Goal: Navigation & Orientation: Understand site structure

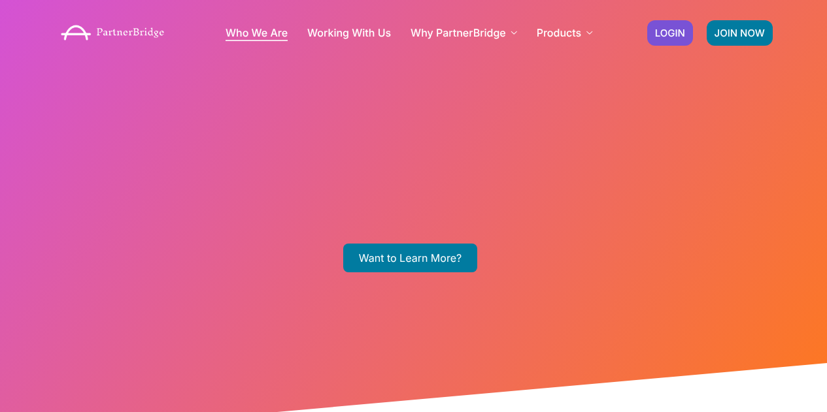
click at [271, 37] on link "Who We Are" at bounding box center [256, 32] width 62 height 10
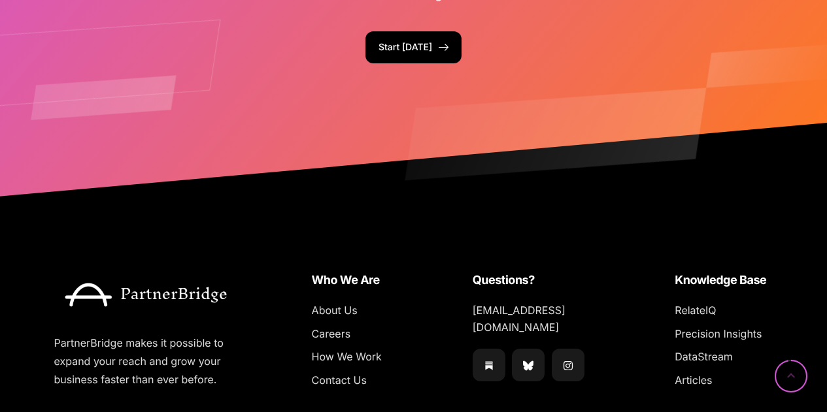
scroll to position [3384, 0]
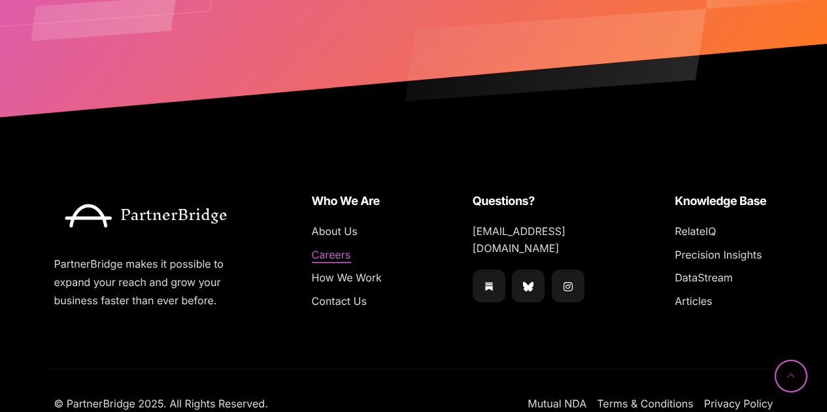
click at [339, 247] on span "Careers" at bounding box center [331, 255] width 39 height 17
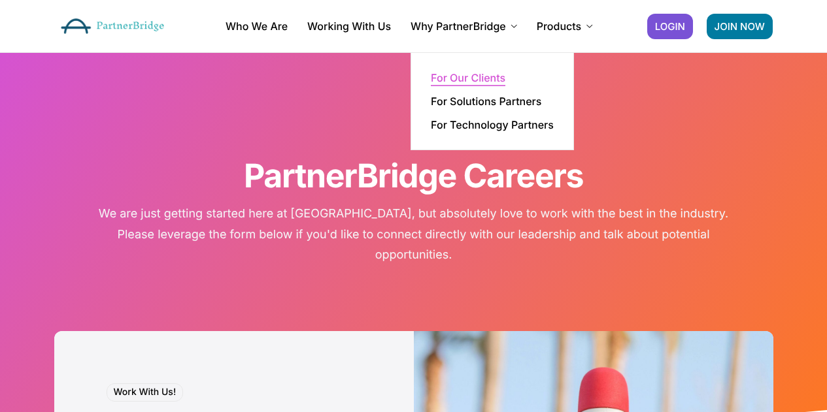
click at [462, 76] on link "For Our Clients" at bounding box center [468, 78] width 75 height 10
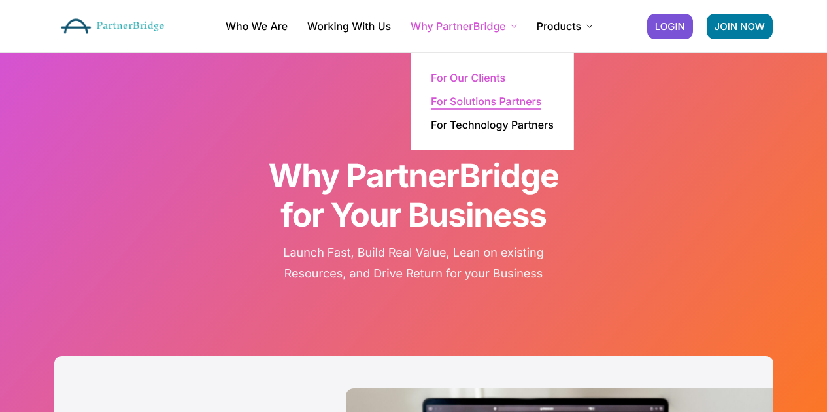
click at [490, 102] on link "For Solutions Partners" at bounding box center [486, 101] width 110 height 10
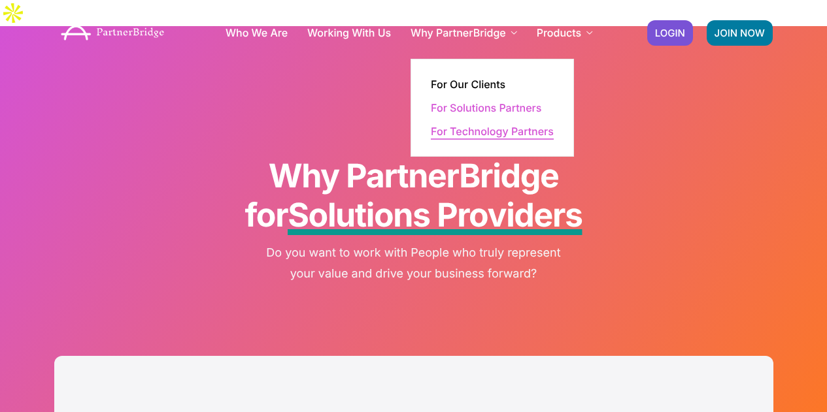
click at [485, 133] on link "For Technology Partners" at bounding box center [492, 131] width 123 height 10
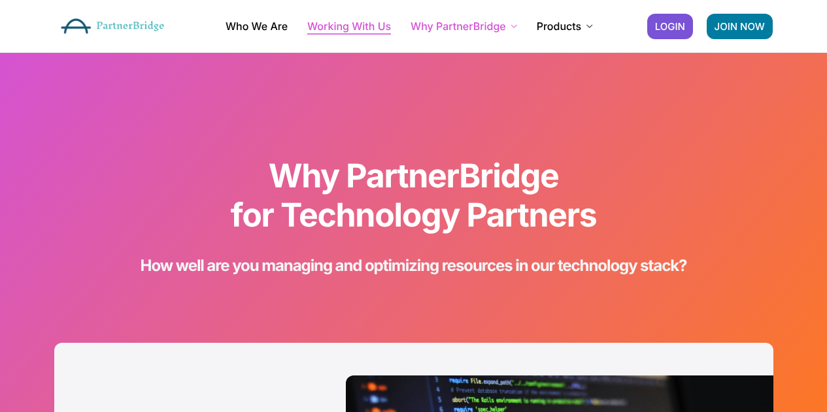
click at [352, 21] on link "Working With Us" at bounding box center [349, 26] width 84 height 10
